Goal: Information Seeking & Learning: Learn about a topic

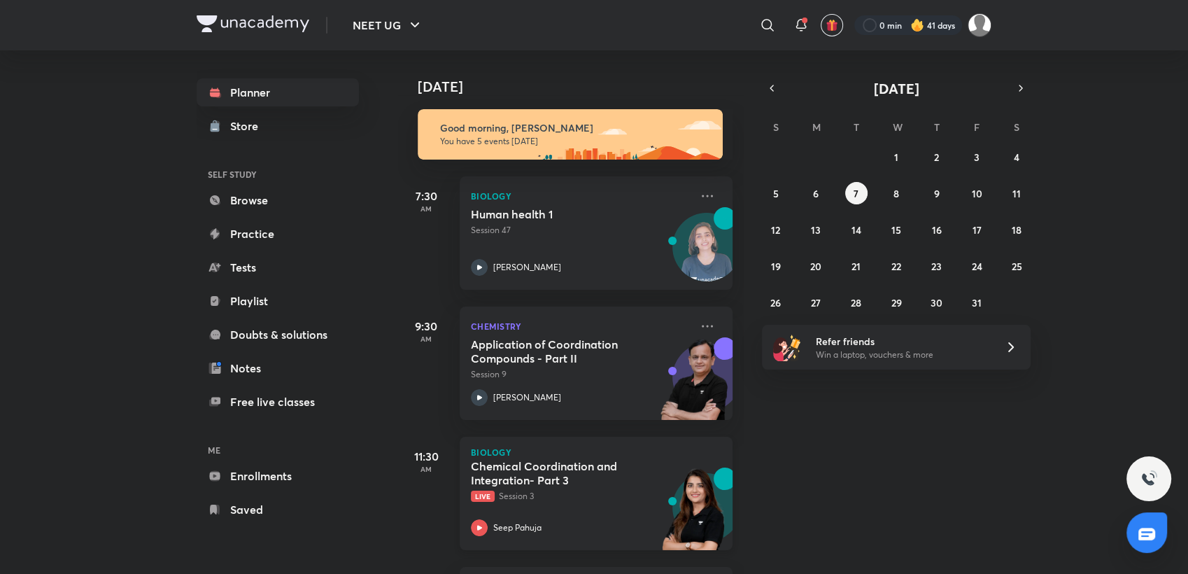
click at [640, 484] on h5 "Chemical Coordination and Integration- Part 3" at bounding box center [558, 473] width 174 height 28
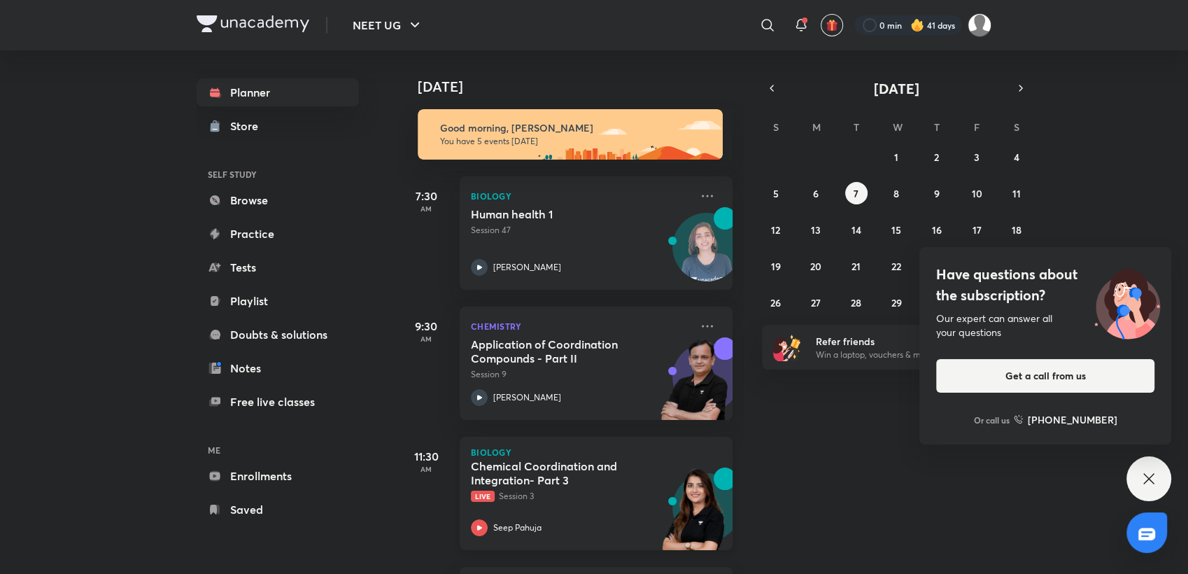
click at [567, 504] on div "Chemical Coordination and Integration- Part 3 Live Session 3 Seep Pahuja" at bounding box center [581, 497] width 220 height 77
click at [1152, 483] on icon at bounding box center [1149, 478] width 17 height 17
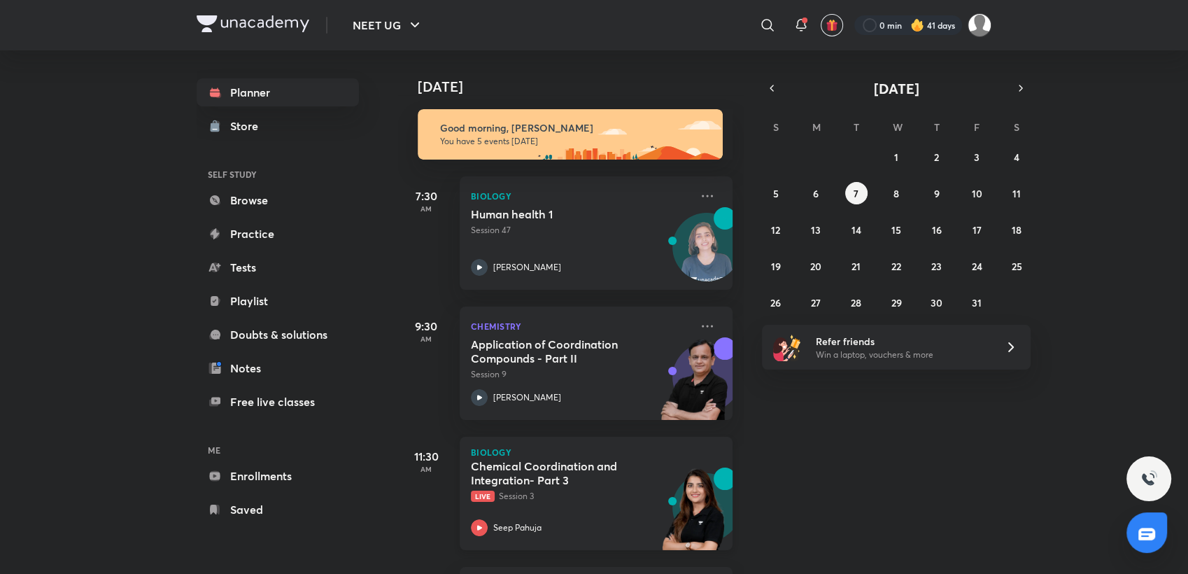
click at [587, 529] on div "Seep Pahuja" at bounding box center [581, 527] width 220 height 17
click at [586, 524] on div "Seep Pahuja" at bounding box center [581, 527] width 220 height 17
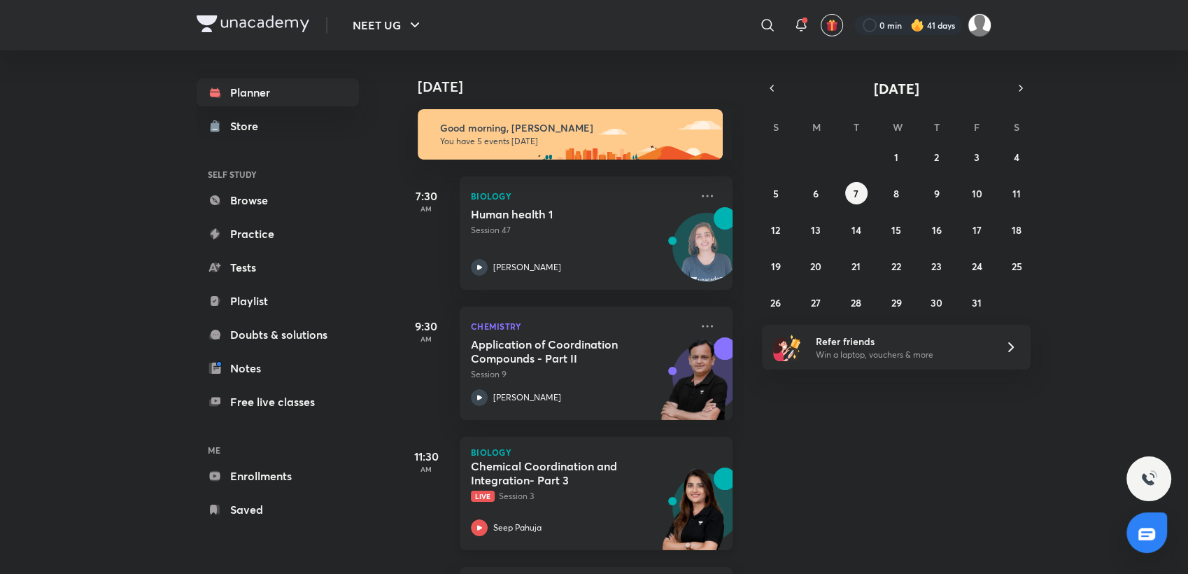
click at [586, 524] on div "Seep Pahuja" at bounding box center [581, 527] width 220 height 17
click at [618, 520] on div "Seep Pahuja" at bounding box center [581, 527] width 220 height 17
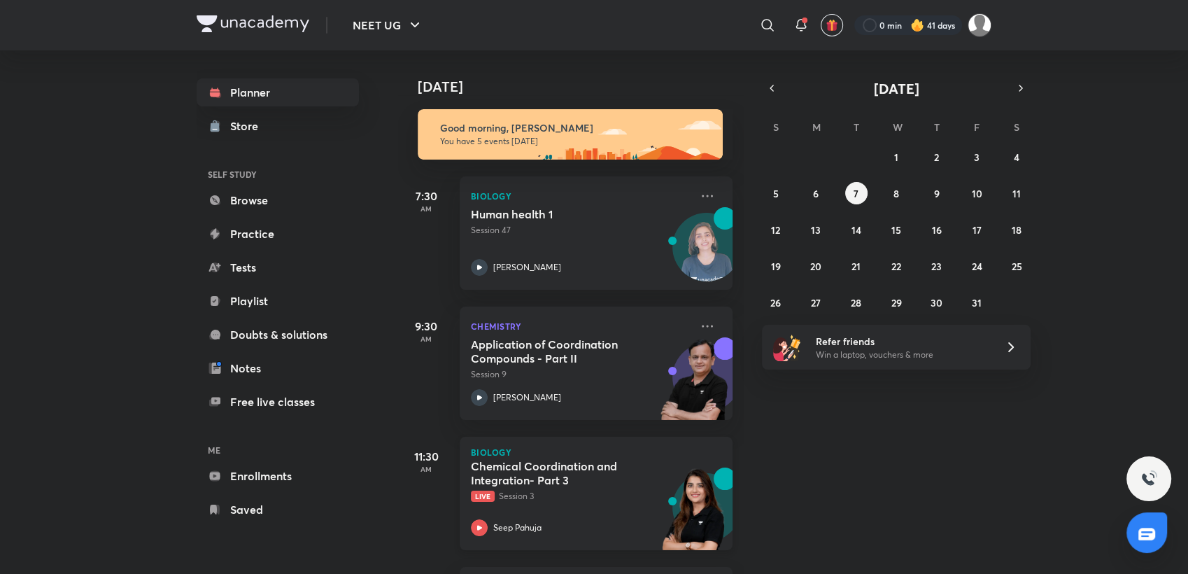
click at [618, 520] on div "Seep Pahuja" at bounding box center [581, 527] width 220 height 17
click at [548, 512] on div "Chemical Coordination and Integration- Part 3 Live Session 3 Seep Pahuja" at bounding box center [581, 497] width 220 height 77
click at [621, 526] on div "Seep Pahuja" at bounding box center [581, 527] width 220 height 17
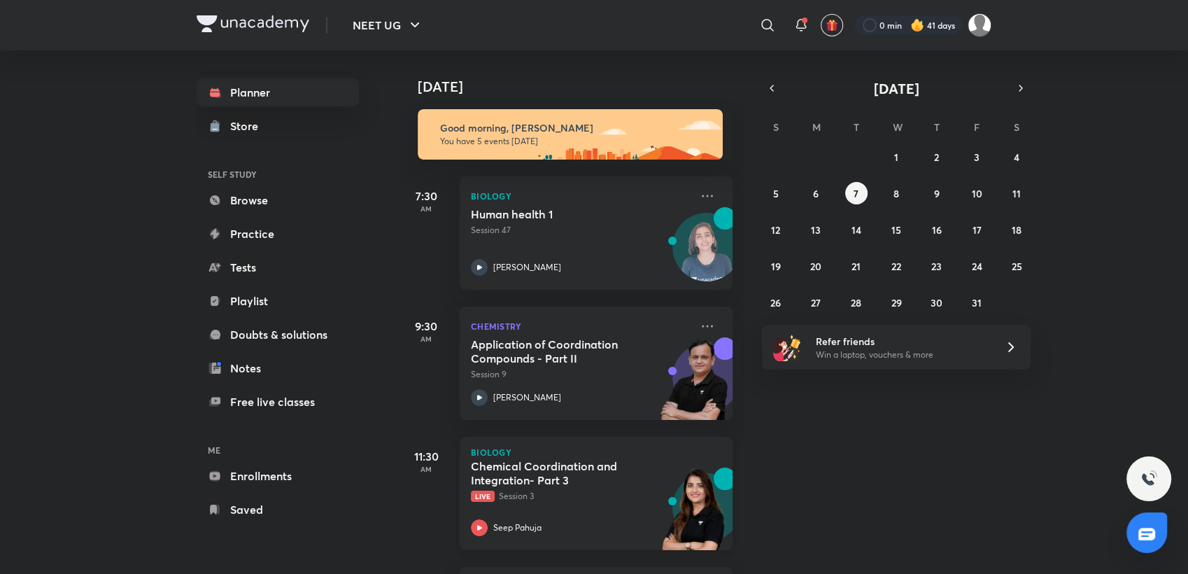
click at [621, 526] on div "Seep Pahuja" at bounding box center [581, 527] width 220 height 17
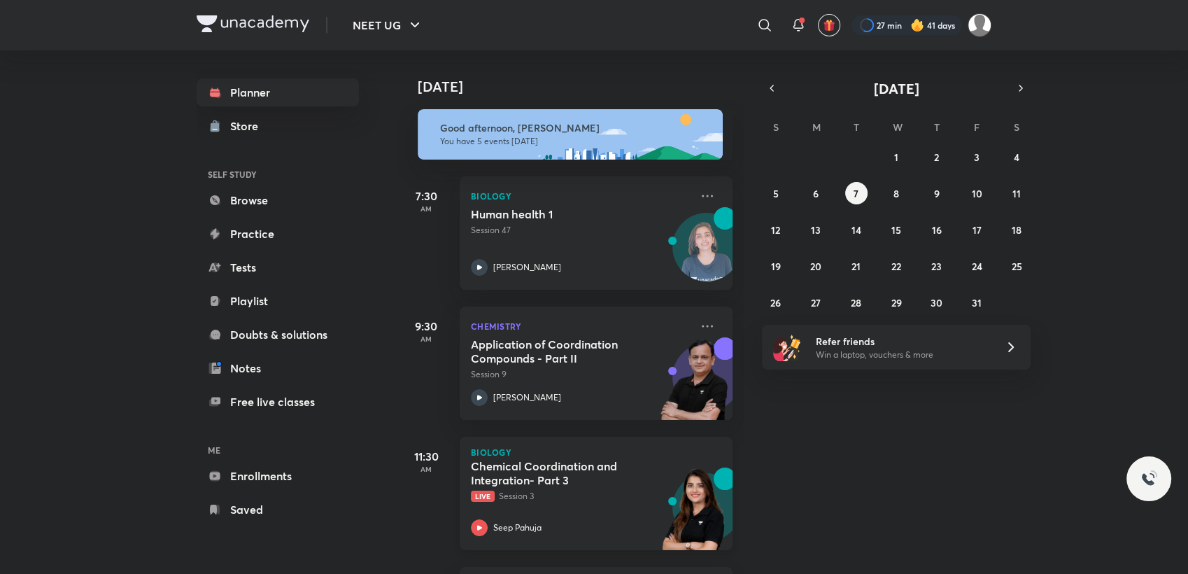
click at [575, 502] on p "Live Session 3" at bounding box center [581, 496] width 220 height 13
